Goal: Information Seeking & Learning: Learn about a topic

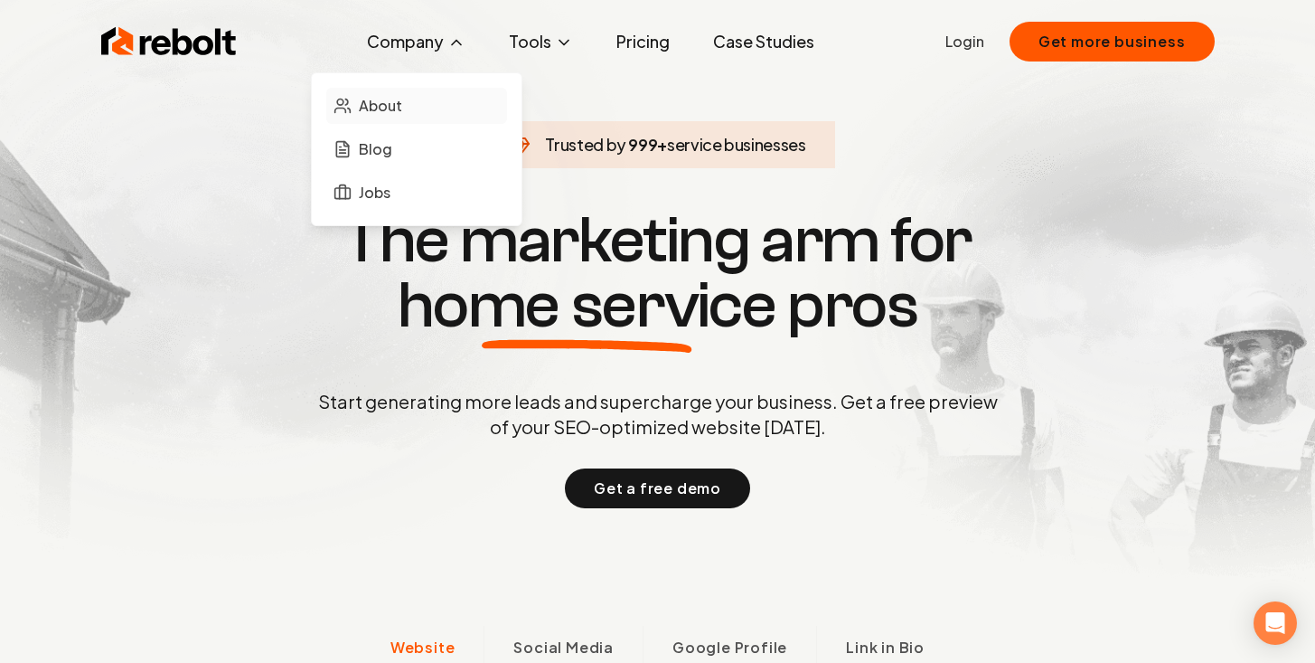
click at [402, 100] on span "About" at bounding box center [380, 106] width 43 height 22
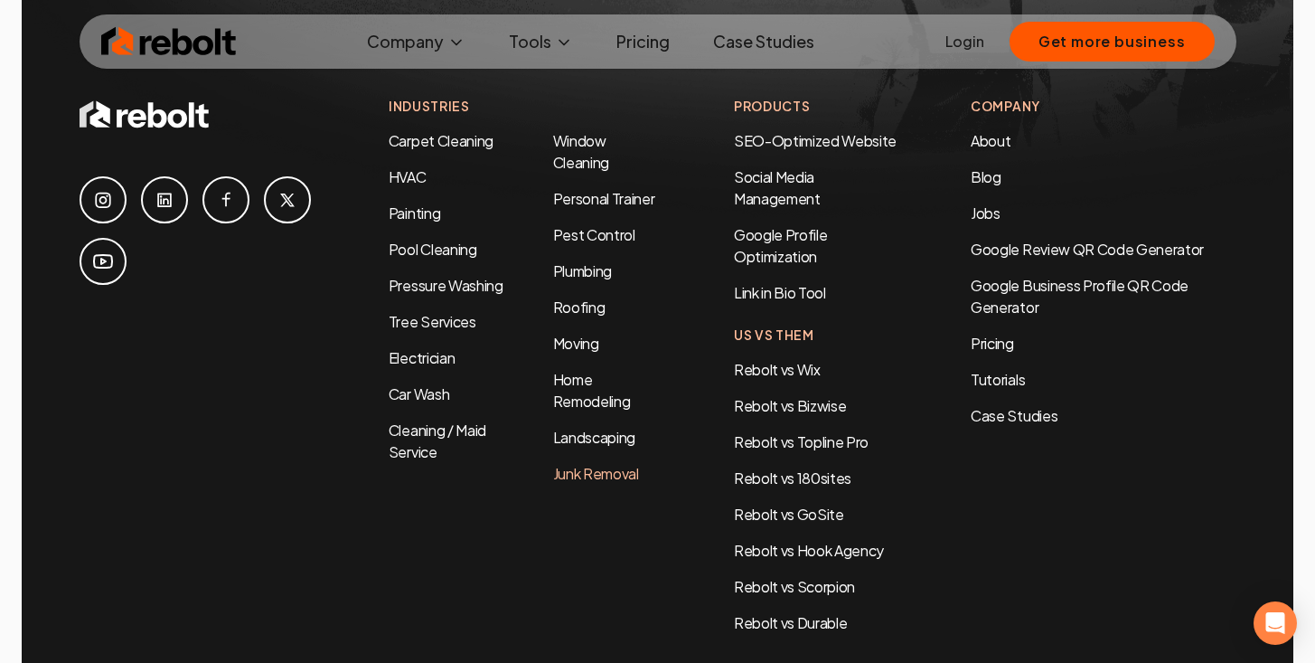
scroll to position [6191, 0]
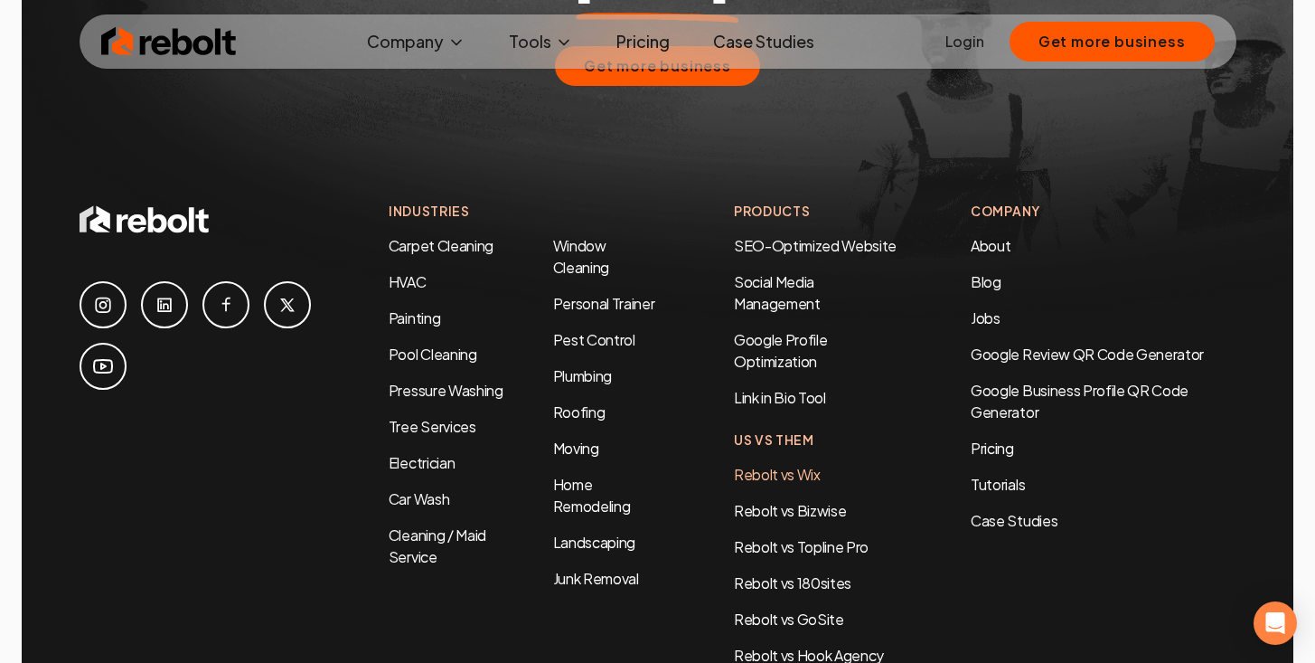
click at [779, 465] on link "Rebolt vs Wix" at bounding box center [777, 474] width 87 height 19
